Goal: Entertainment & Leisure: Consume media (video, audio)

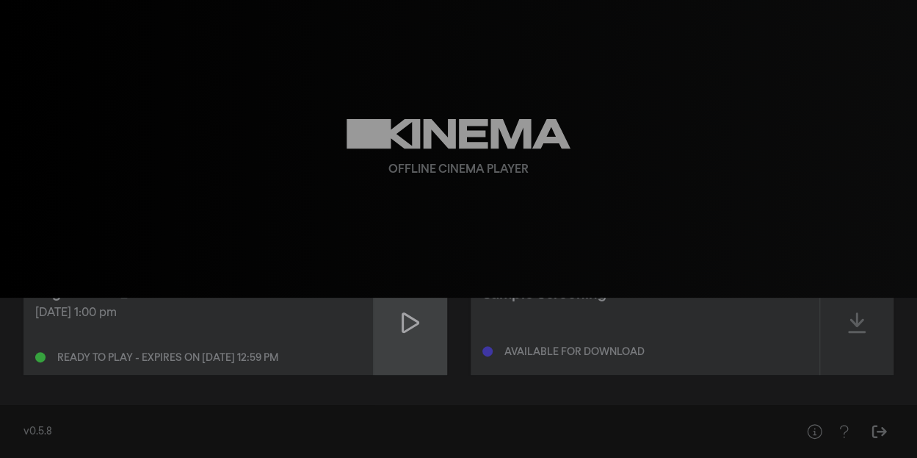
click at [409, 323] on icon at bounding box center [411, 323] width 18 height 24
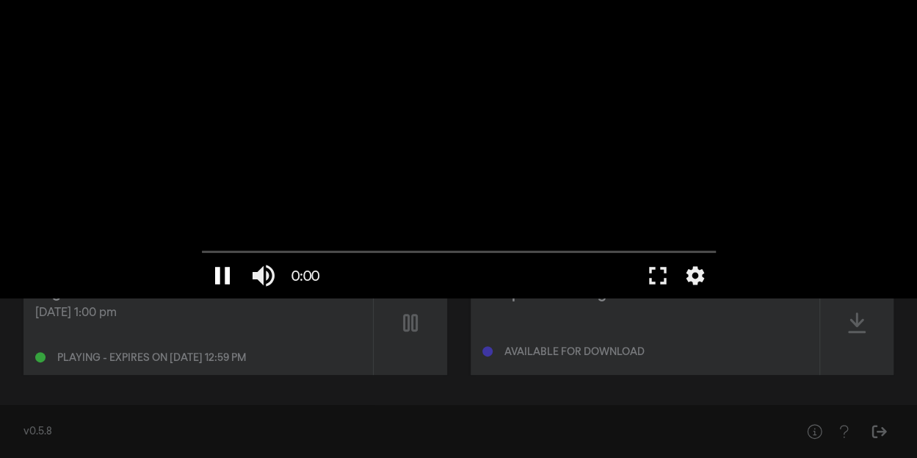
click at [217, 278] on button "pause" at bounding box center [222, 275] width 41 height 44
click at [663, 274] on button "fullscreen" at bounding box center [658, 275] width 41 height 44
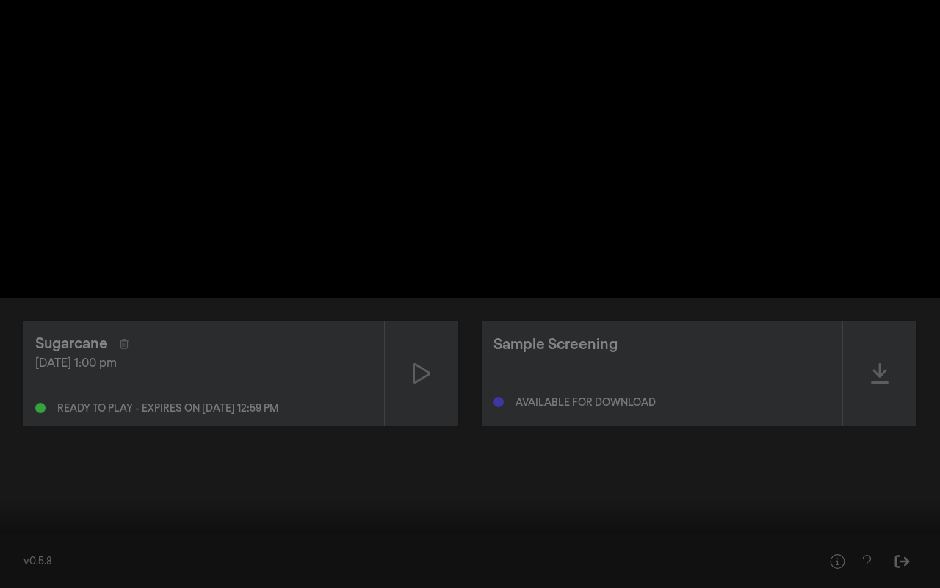
click at [32, 458] on button "play_arrow" at bounding box center [27, 566] width 41 height 44
click at [20, 458] on button "pause" at bounding box center [27, 566] width 41 height 44
click at [905, 458] on button "settings" at bounding box center [912, 566] width 34 height 44
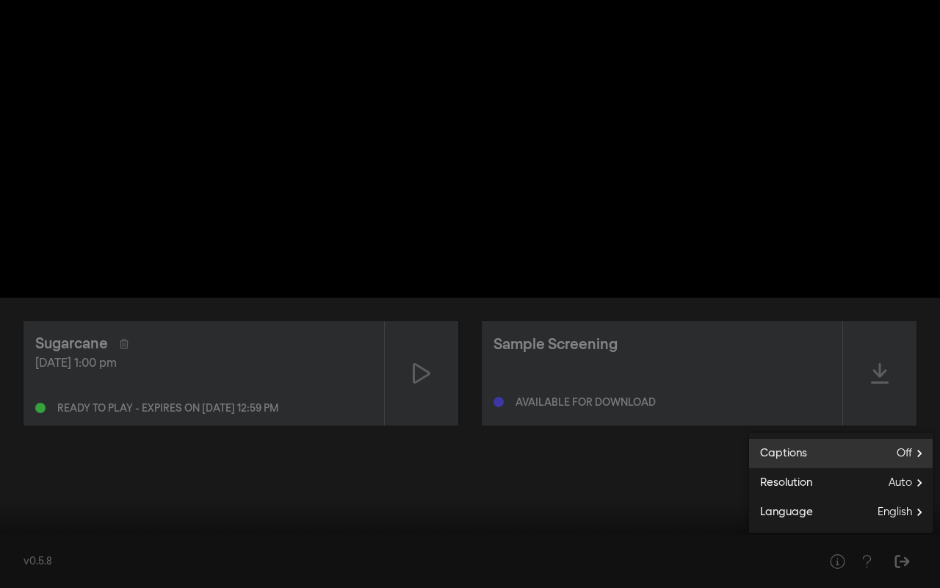
click at [886, 451] on label "Captions Off" at bounding box center [841, 453] width 184 height 29
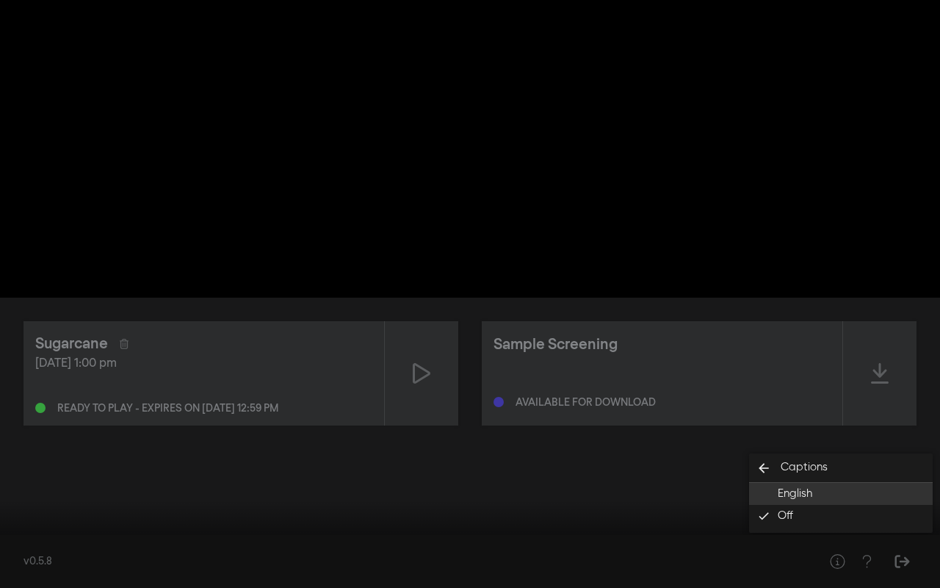
click at [857, 458] on button "English" at bounding box center [841, 494] width 184 height 22
click at [32, 458] on button "play_arrow" at bounding box center [27, 566] width 41 height 44
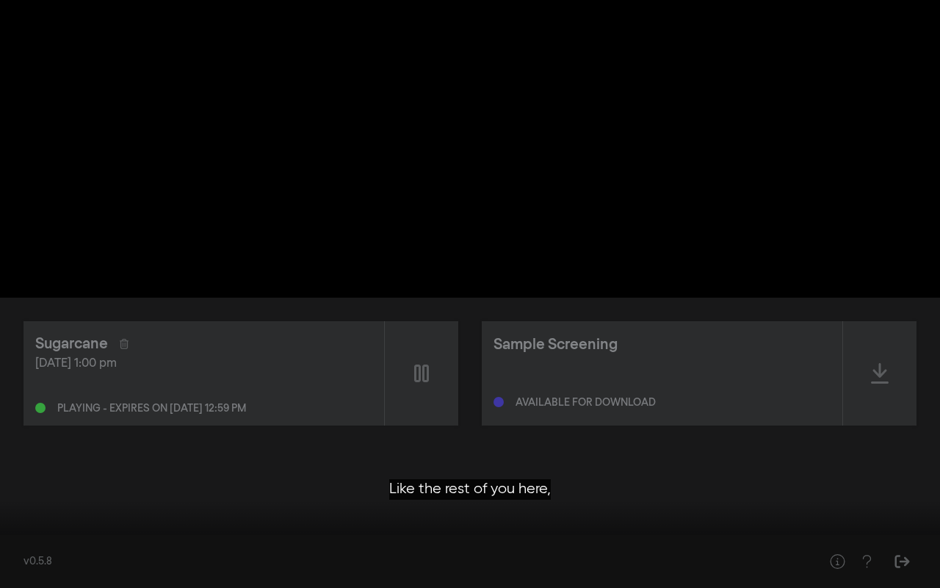
click at [659, 458] on div at bounding box center [534, 566] width 639 height 44
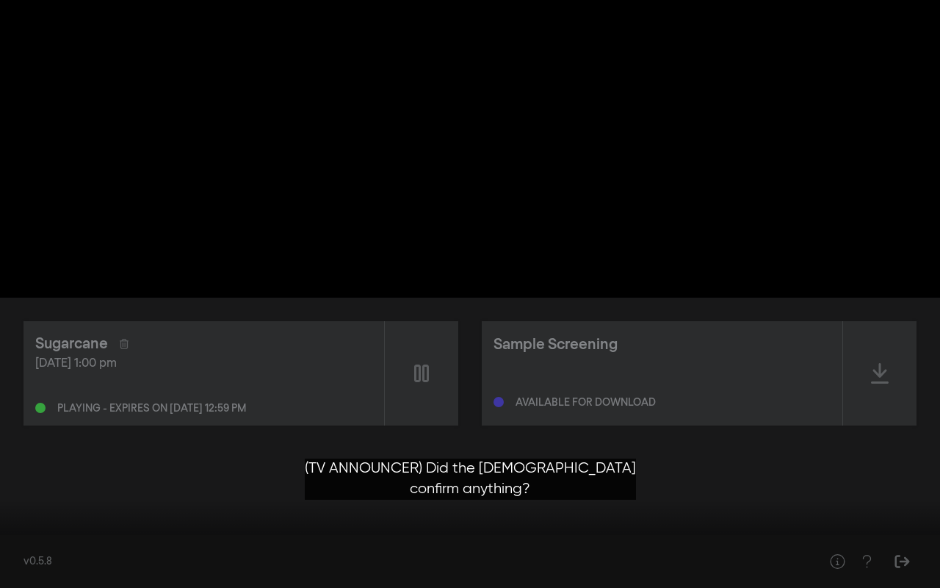
click at [20, 458] on button "pause" at bounding box center [27, 566] width 41 height 44
click at [692, 458] on input "Seek" at bounding box center [470, 541] width 926 height 9
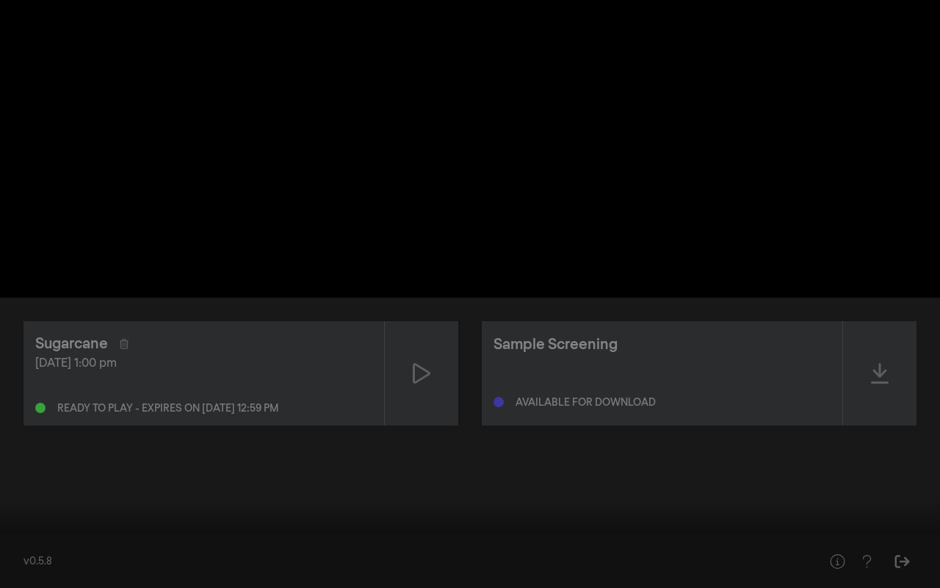
click at [31, 458] on button "play_arrow" at bounding box center [27, 566] width 41 height 44
click at [24, 458] on button "pause" at bounding box center [27, 566] width 41 height 44
click at [783, 458] on input "Seek" at bounding box center [470, 541] width 926 height 9
click at [784, 458] on input "Seek" at bounding box center [470, 541] width 926 height 9
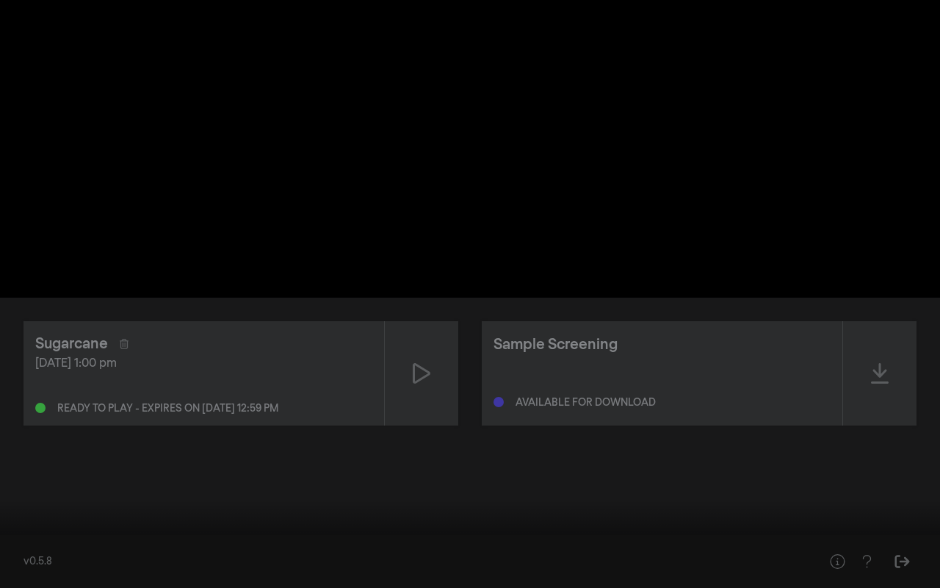
click at [24, 458] on button "play_arrow" at bounding box center [27, 566] width 41 height 44
click at [245, 458] on div at bounding box center [534, 566] width 639 height 44
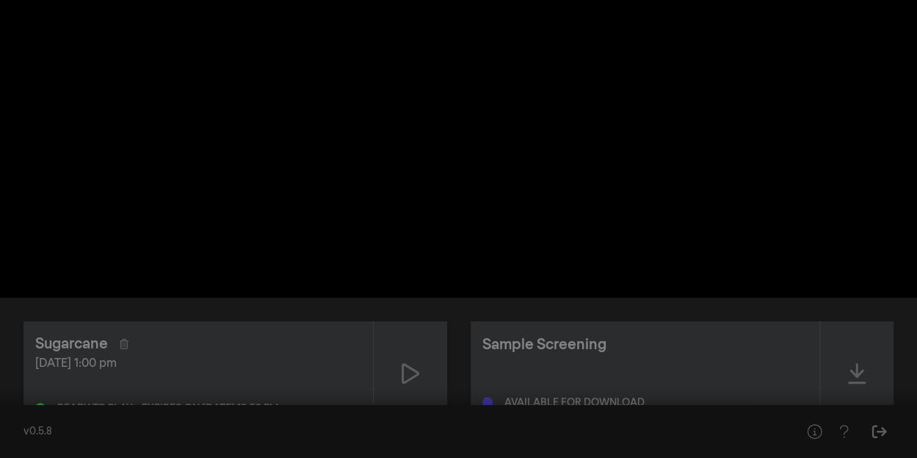
type input "6426.044"
